Goal: Information Seeking & Learning: Compare options

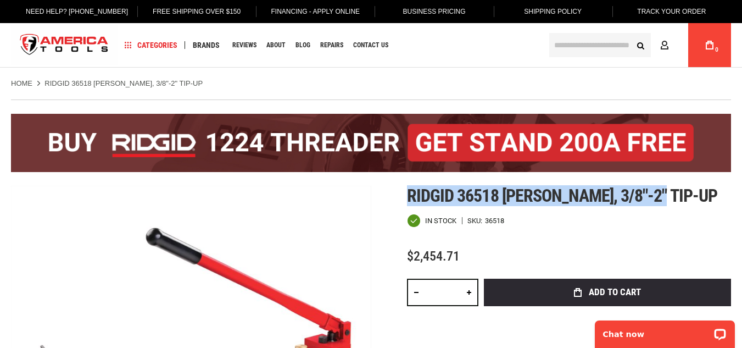
drag, startPoint x: 0, startPoint y: 0, endPoint x: 664, endPoint y: 190, distance: 690.1
click at [664, 190] on h1 "Ridgid 36518 [PERSON_NAME], 3/8"-2" tip-up" at bounding box center [569, 196] width 324 height 20
copy span "Ridgid 36518 [PERSON_NAME], 3/8"-2" tip-up"
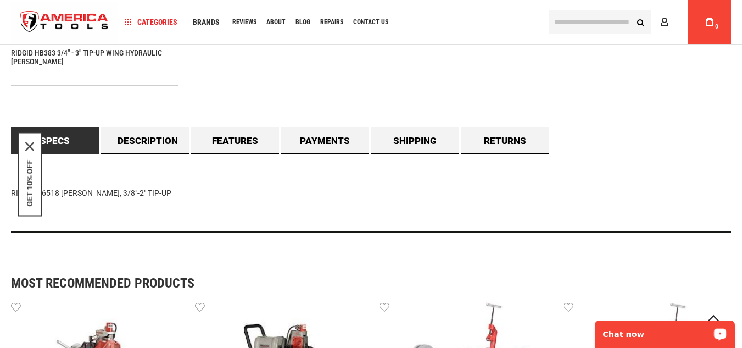
scroll to position [882, 0]
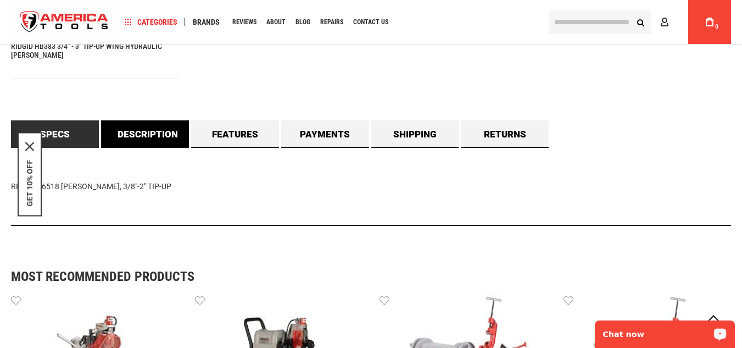
click at [173, 132] on link "Description" at bounding box center [145, 133] width 88 height 27
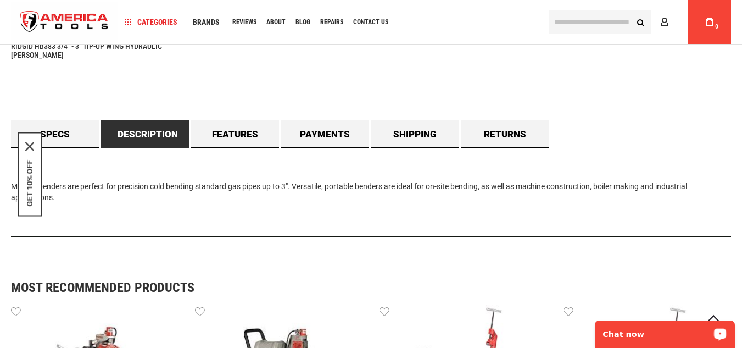
click at [35, 144] on div "GET 10% OFF" at bounding box center [30, 174] width 24 height 84
click at [31, 144] on icon "close icon" at bounding box center [29, 146] width 9 height 9
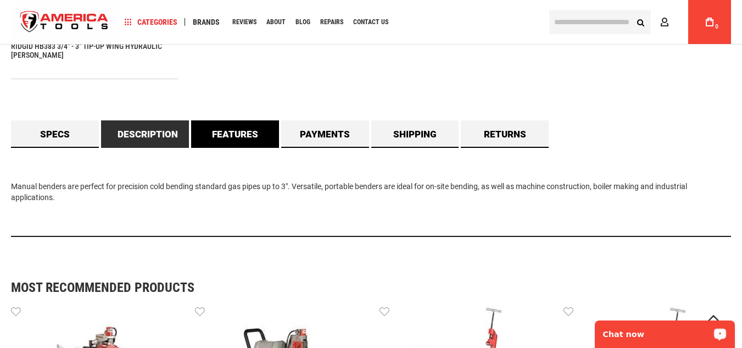
click at [257, 122] on link "Features" at bounding box center [235, 133] width 88 height 27
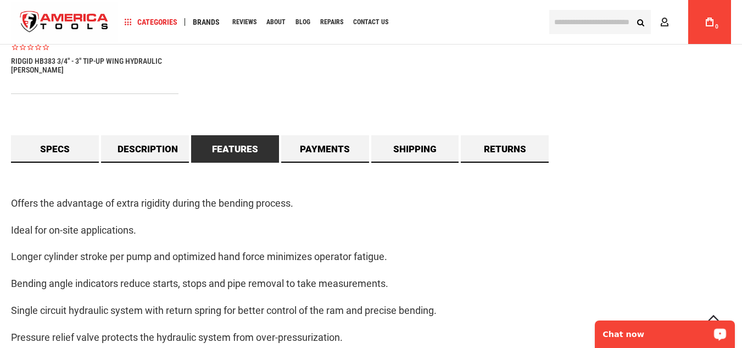
scroll to position [864, 0]
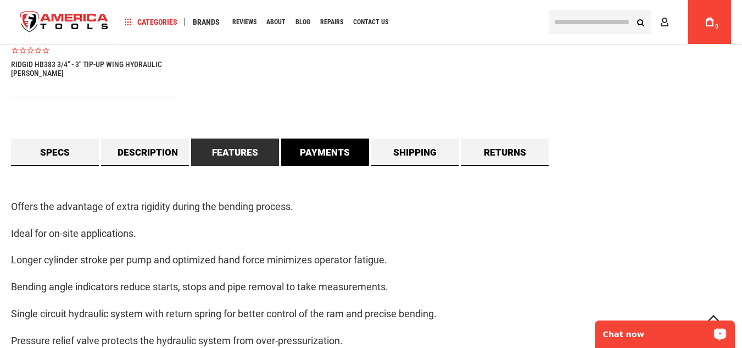
click at [317, 144] on link "Payments" at bounding box center [325, 151] width 88 height 27
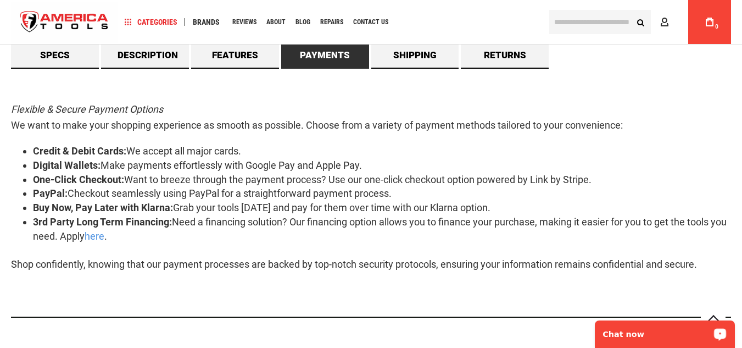
scroll to position [957, 0]
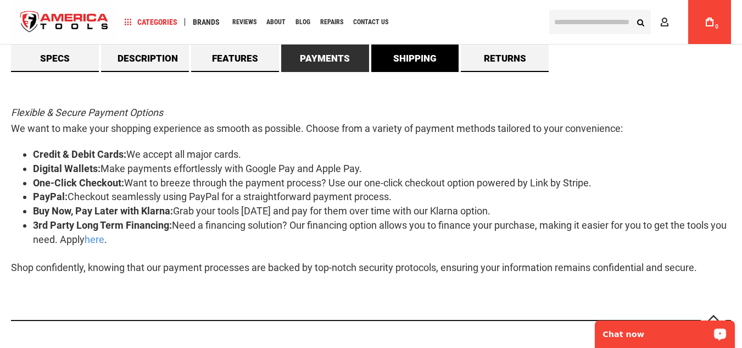
click at [392, 64] on link "Shipping" at bounding box center [415, 57] width 88 height 27
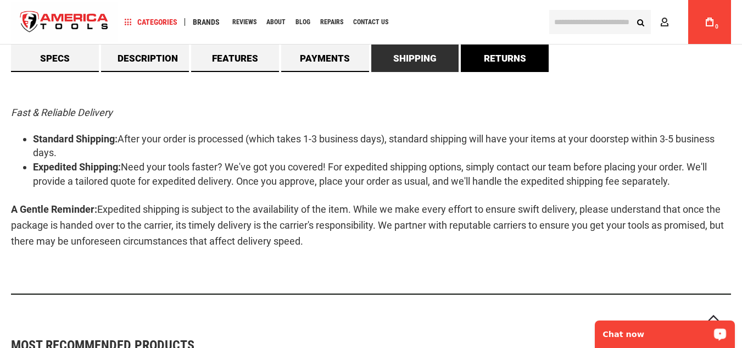
click at [499, 50] on link "Returns" at bounding box center [505, 57] width 88 height 27
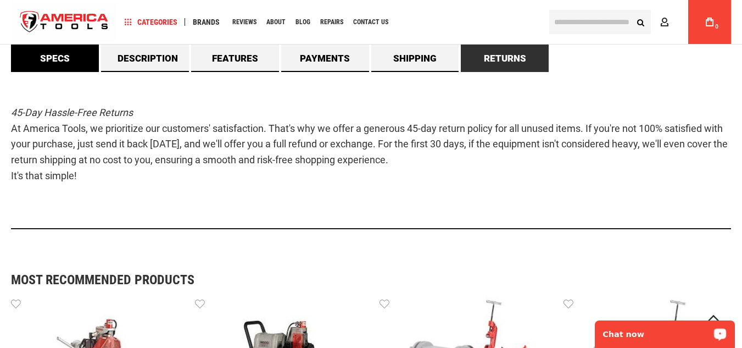
click at [75, 54] on link "Specs" at bounding box center [55, 57] width 88 height 27
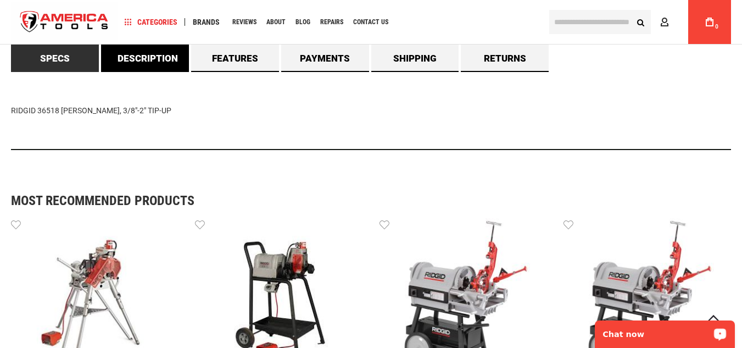
click at [121, 46] on link "Description" at bounding box center [145, 57] width 88 height 27
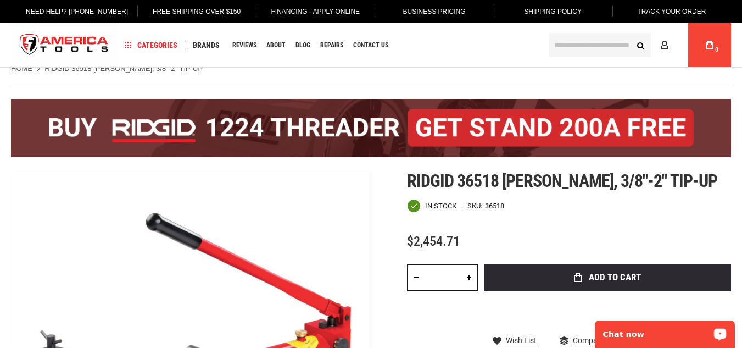
scroll to position [0, 0]
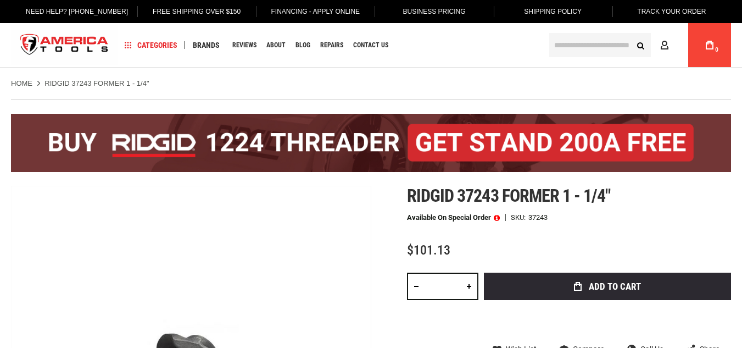
drag, startPoint x: 0, startPoint y: 0, endPoint x: 513, endPoint y: 196, distance: 548.5
click at [513, 196] on span "Ridgid 37243 former 1 - 1/4"" at bounding box center [508, 195] width 203 height 21
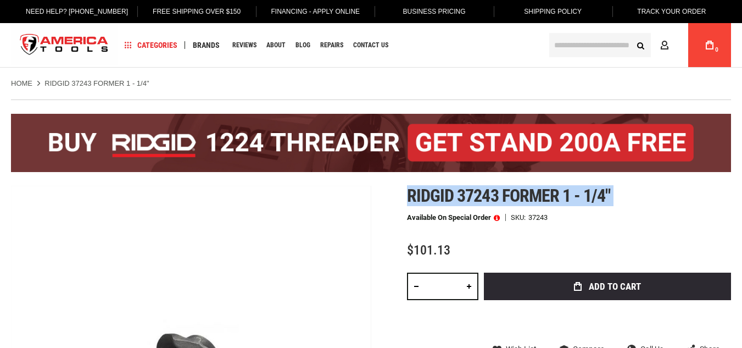
click at [513, 196] on span "Ridgid 37243 former 1 - 1/4"" at bounding box center [508, 195] width 203 height 21
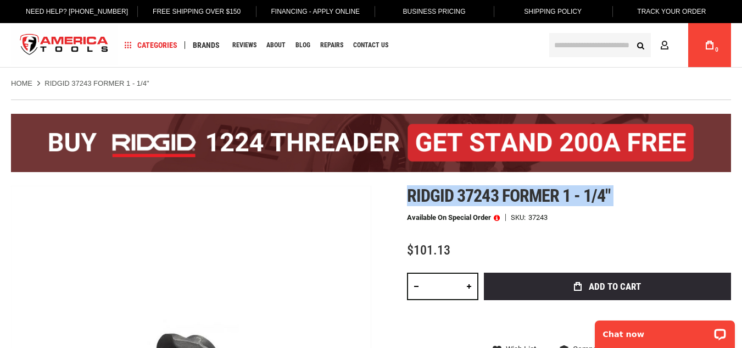
copy div "Ridgid 37243 former 1 - 1/4""
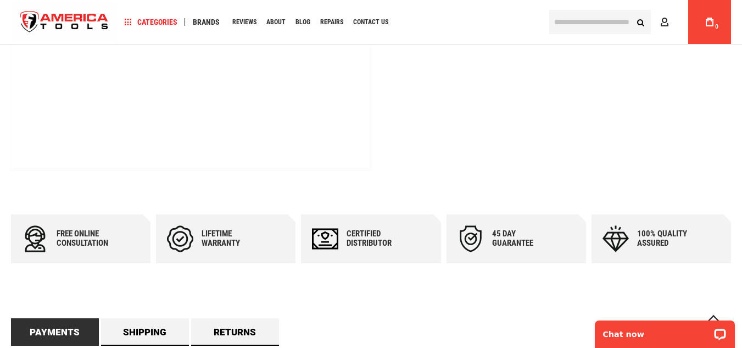
scroll to position [595, 0]
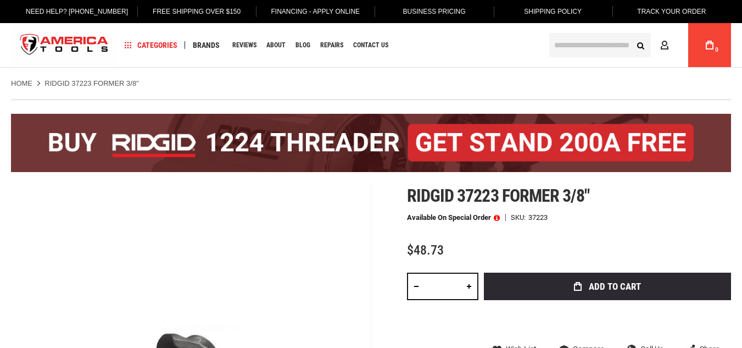
click at [463, 196] on span "Ridgid 37223 former 3/8"" at bounding box center [498, 195] width 182 height 21
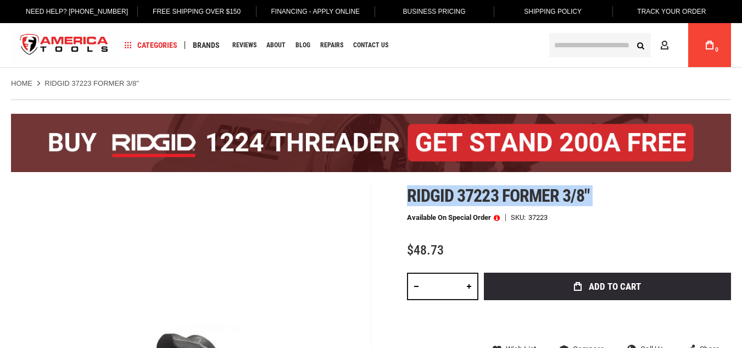
click at [463, 196] on span "Ridgid 37223 former 3/8"" at bounding box center [498, 195] width 182 height 21
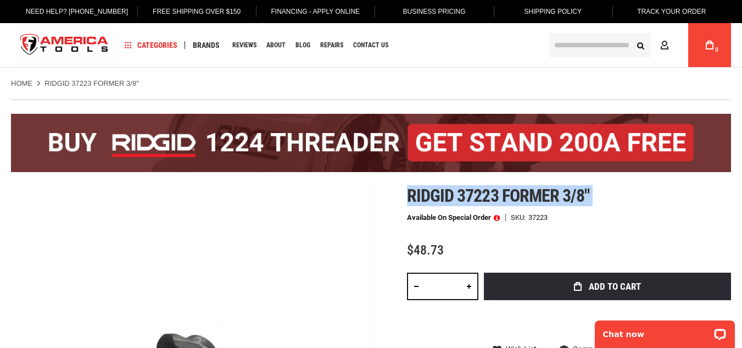
copy div "Ridgid 37223 former 3/8""
